Goal: Task Accomplishment & Management: Use online tool/utility

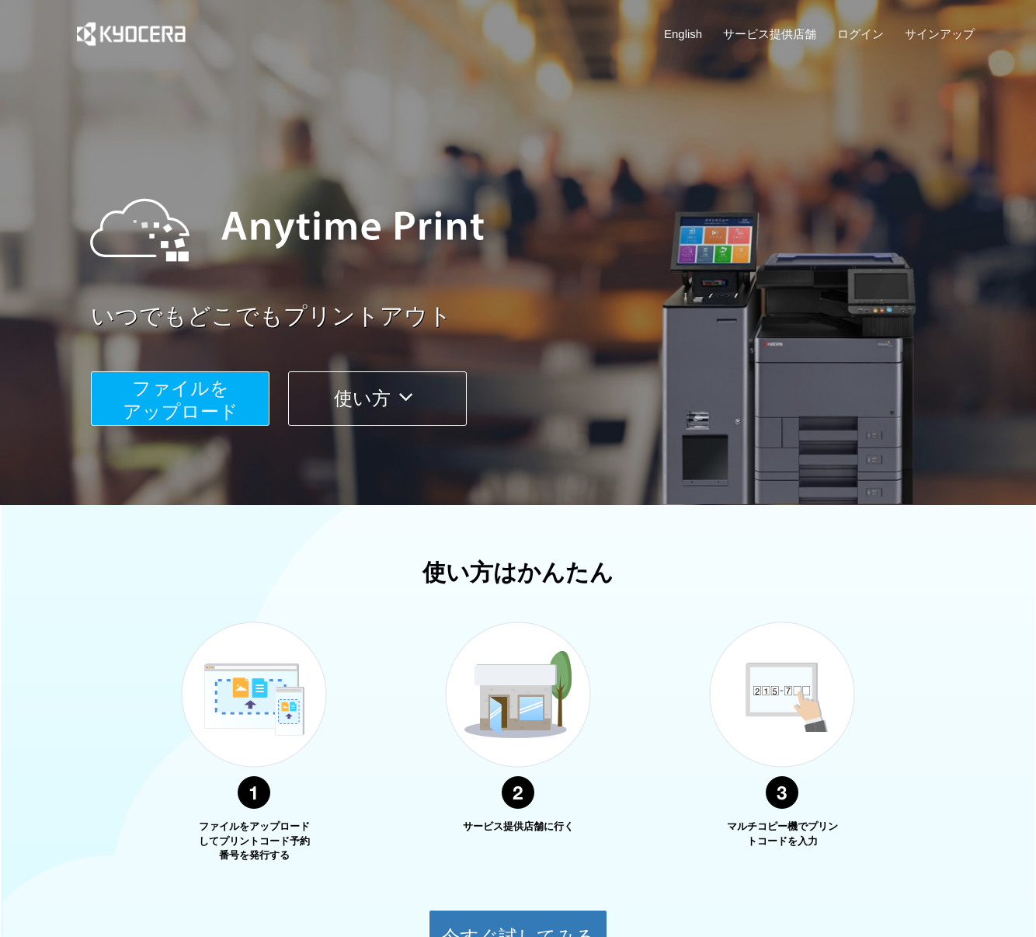
click at [222, 384] on span "ファイルを ​​アップロード" at bounding box center [181, 399] width 116 height 44
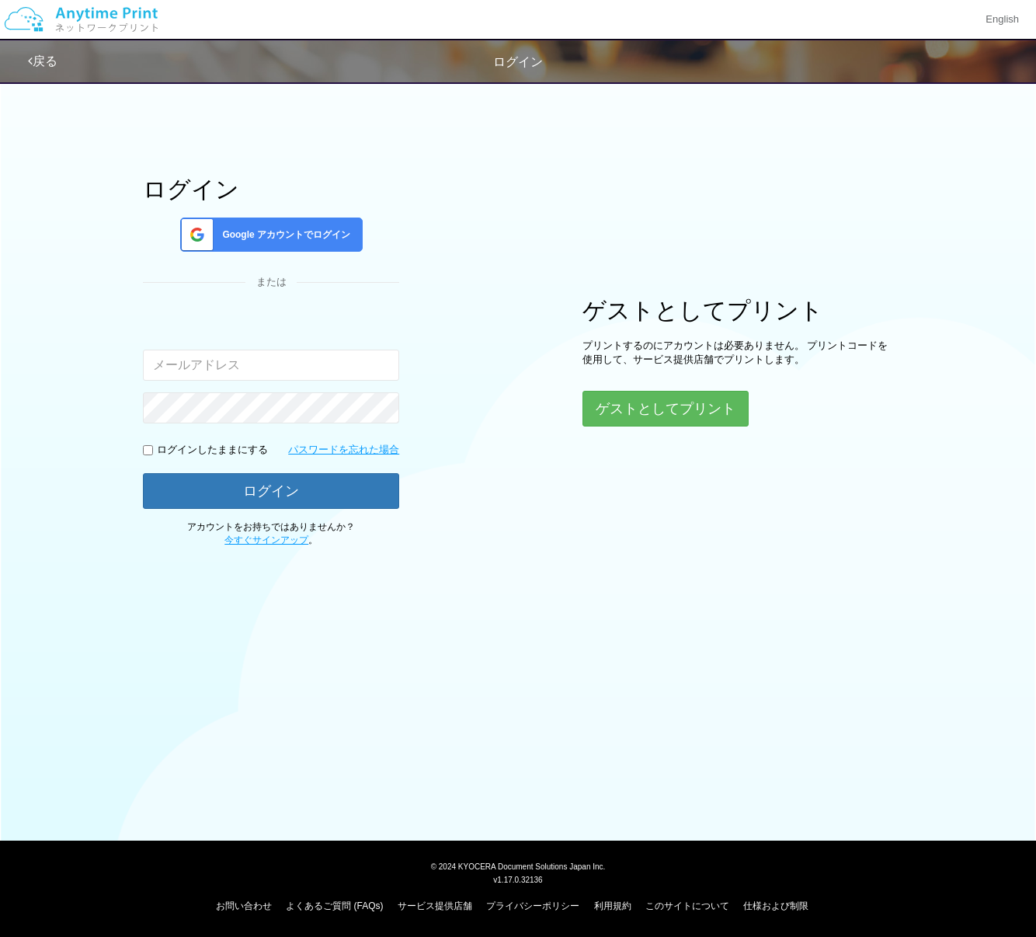
type input "[EMAIL_ADDRESS][DOMAIN_NAME]"
click at [621, 409] on button "ゲストとしてプリント" at bounding box center [664, 408] width 165 height 34
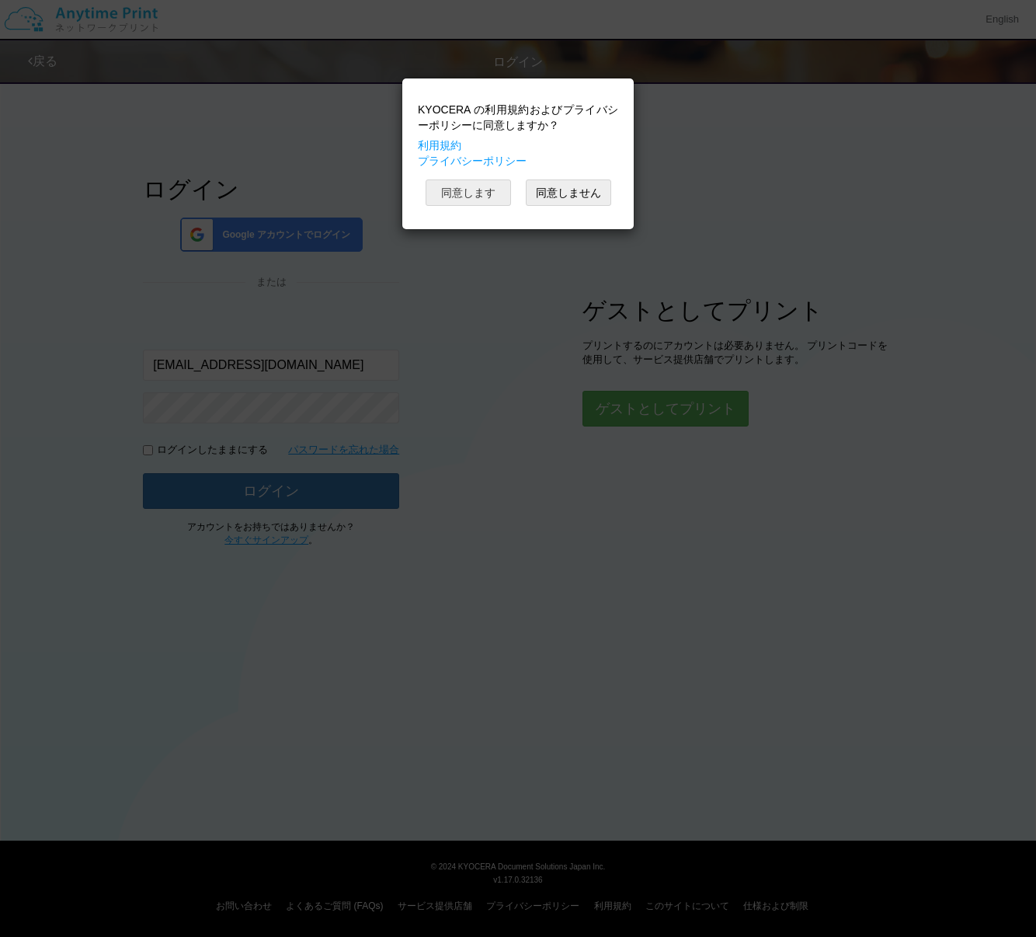
click at [490, 193] on button "同意します" at bounding box center [468, 192] width 85 height 26
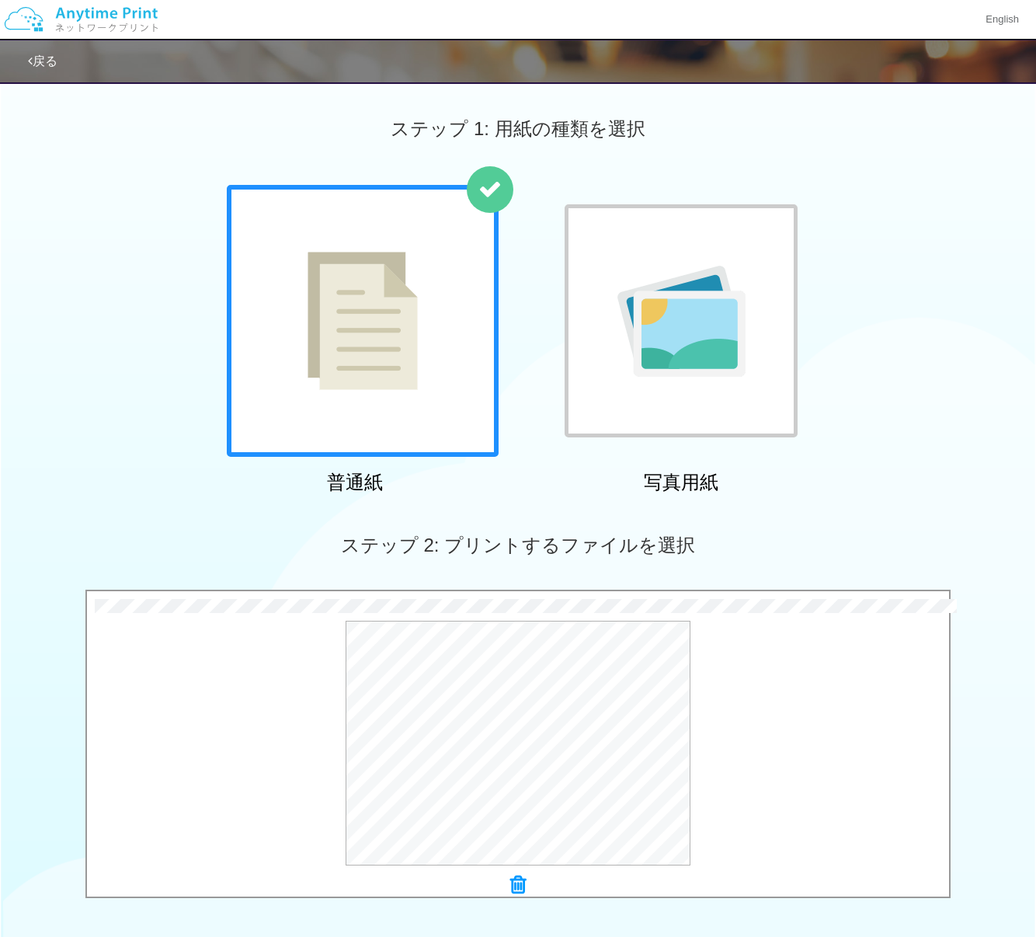
click at [889, 486] on div "普通紙 写真用紙" at bounding box center [518, 342] width 1036 height 315
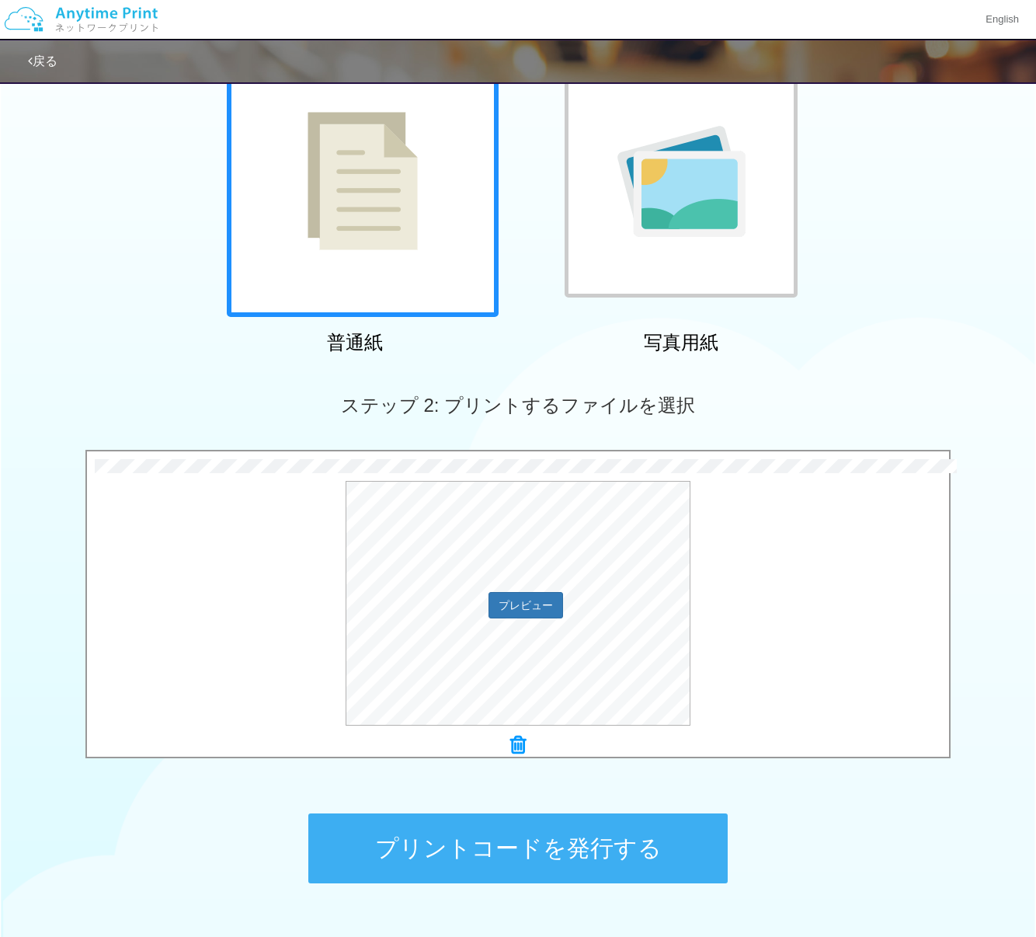
scroll to position [141, 0]
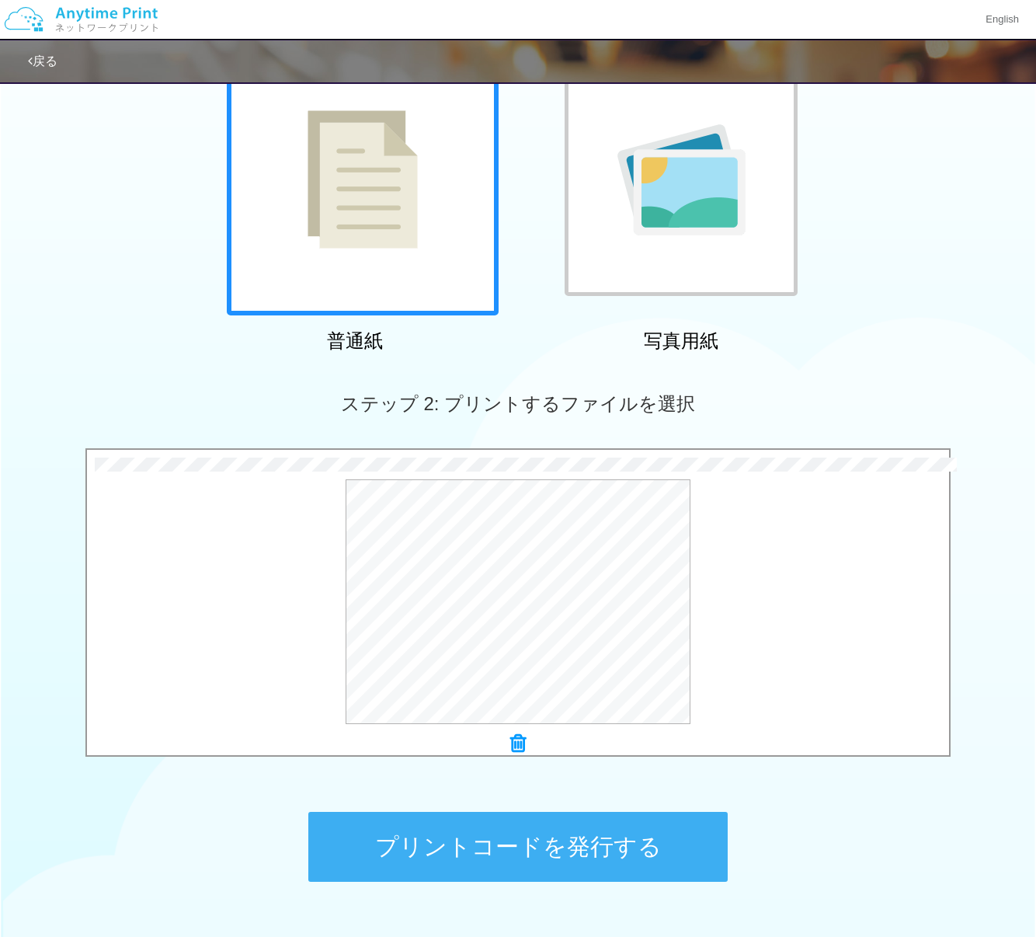
click at [794, 784] on div "ステップ 1: 用紙の種類を選択 普通紙 写真用紙 普通紙 写真用紙 previous next slide 1 of 2 comma.current.act…" at bounding box center [518, 430] width 1036 height 996
click at [571, 844] on button "プリントコードを発行する" at bounding box center [517, 847] width 419 height 70
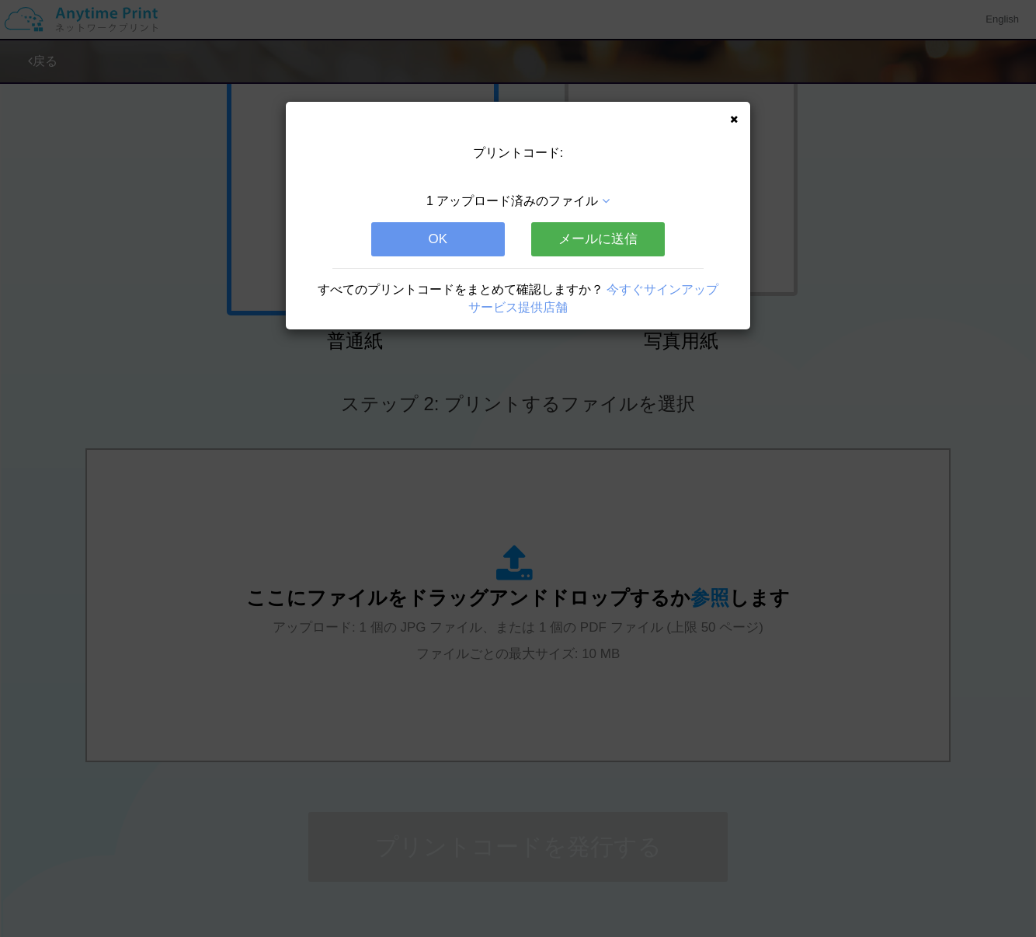
scroll to position [0, 0]
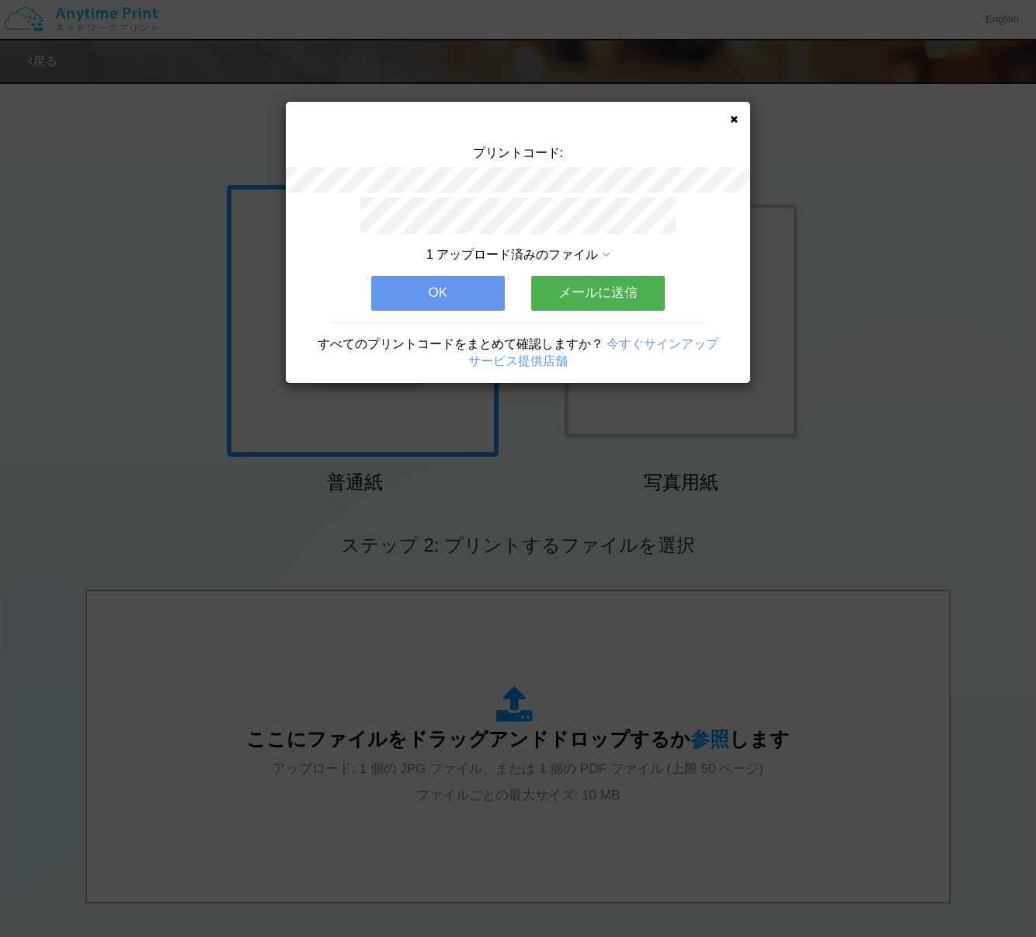
click at [477, 290] on button "OK" at bounding box center [438, 293] width 134 height 34
